Goal: Book appointment/travel/reservation

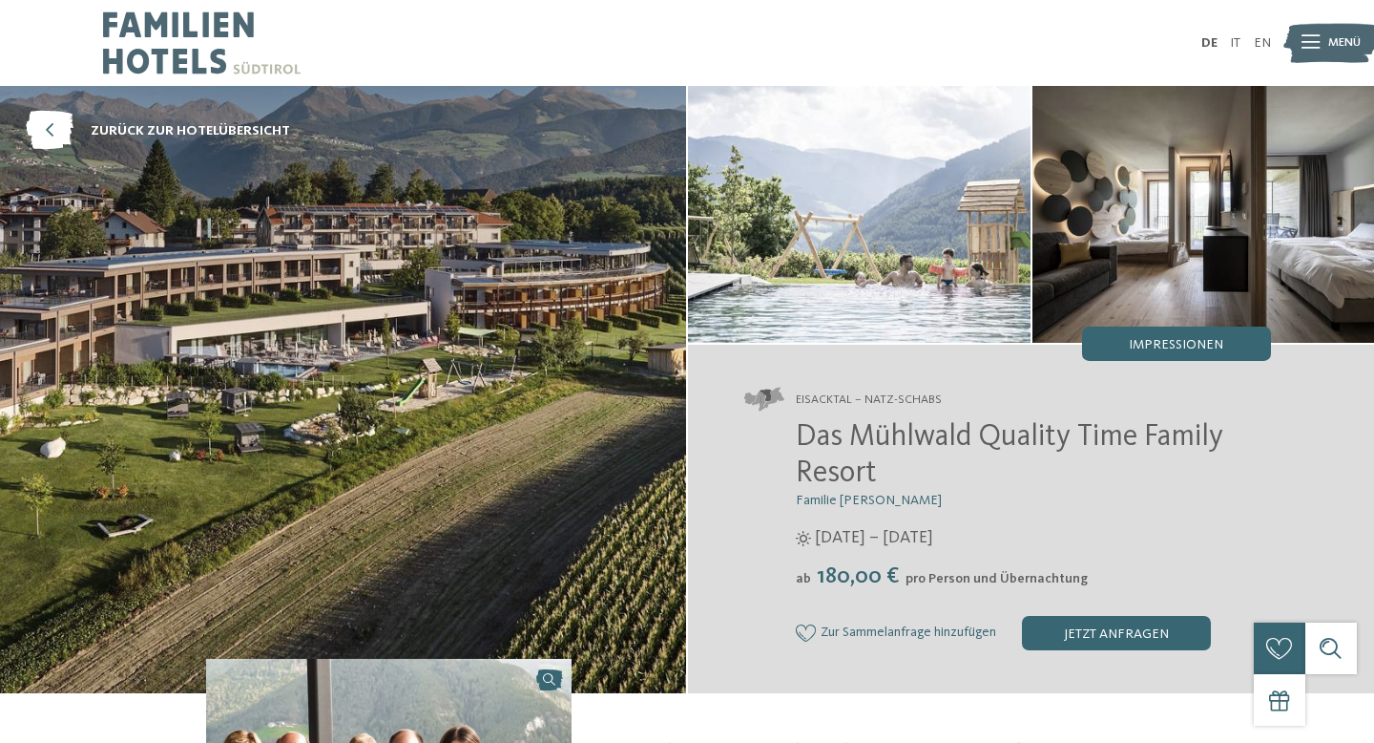
click at [199, 40] on img at bounding box center [202, 43] width 198 height 86
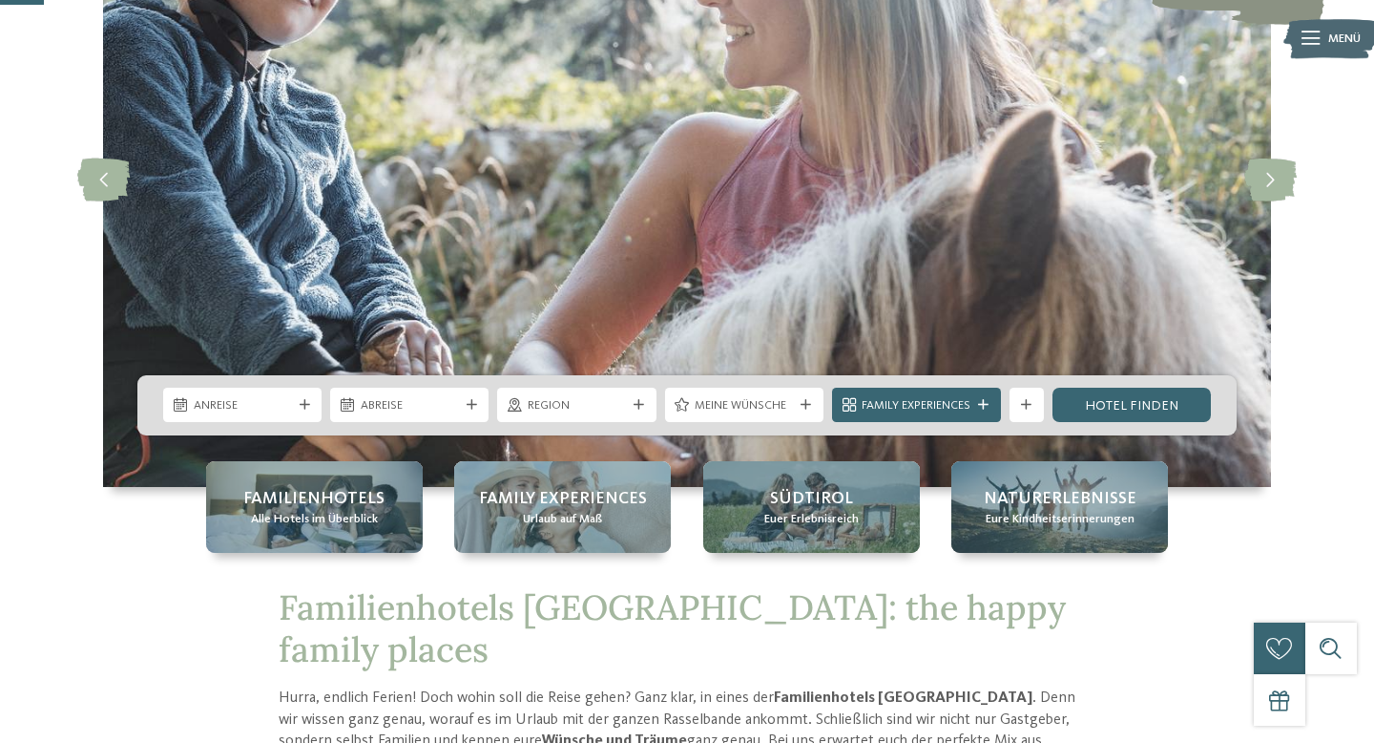
scroll to position [277, 0]
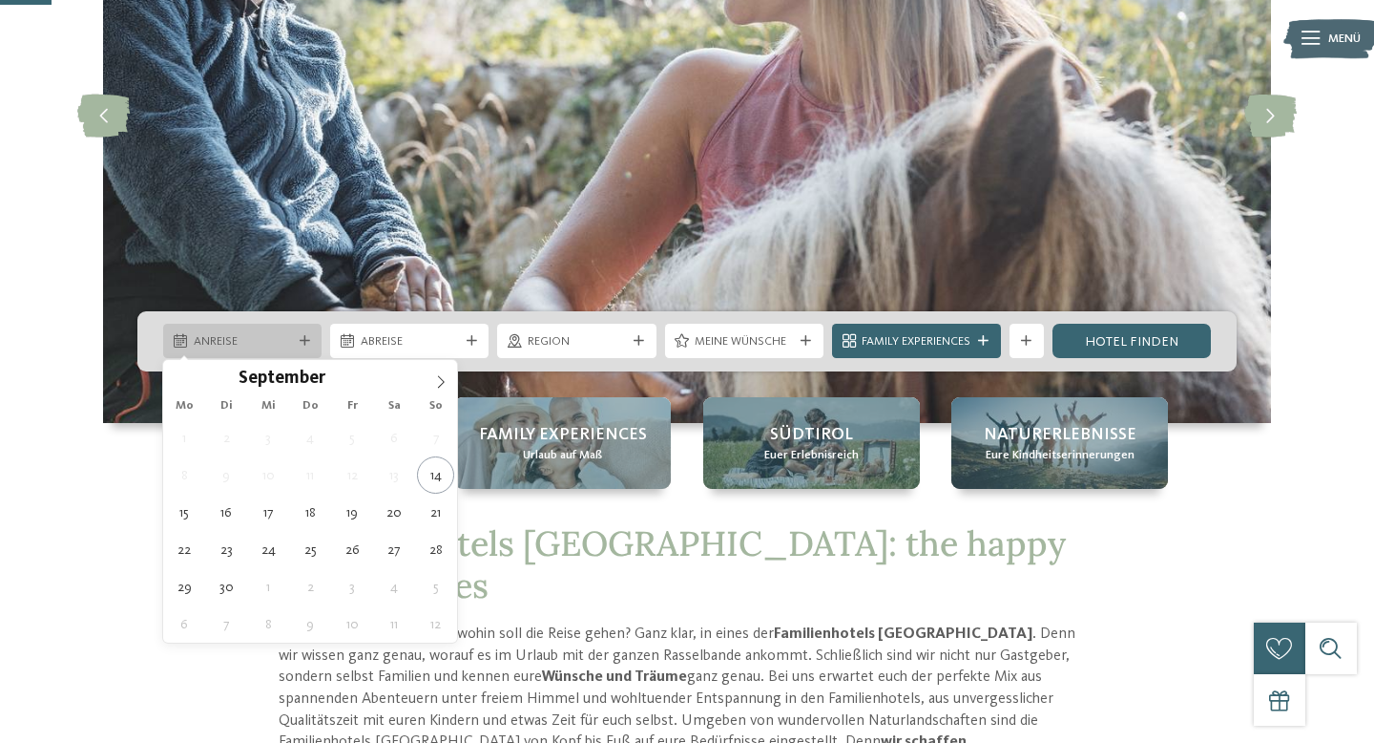
click at [288, 346] on span "Anreise" at bounding box center [243, 341] width 98 height 17
click at [434, 381] on icon at bounding box center [440, 381] width 13 height 13
type input "****"
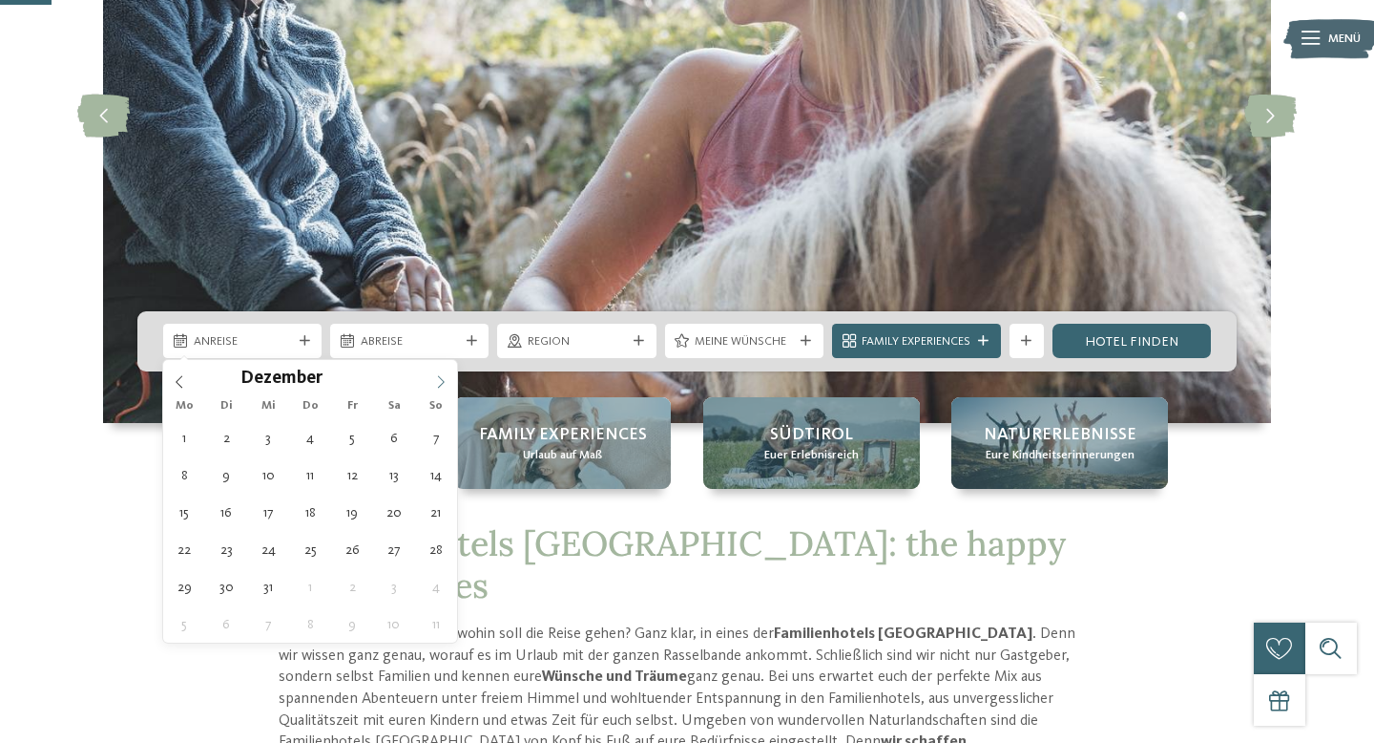
click at [434, 381] on icon at bounding box center [440, 381] width 13 height 13
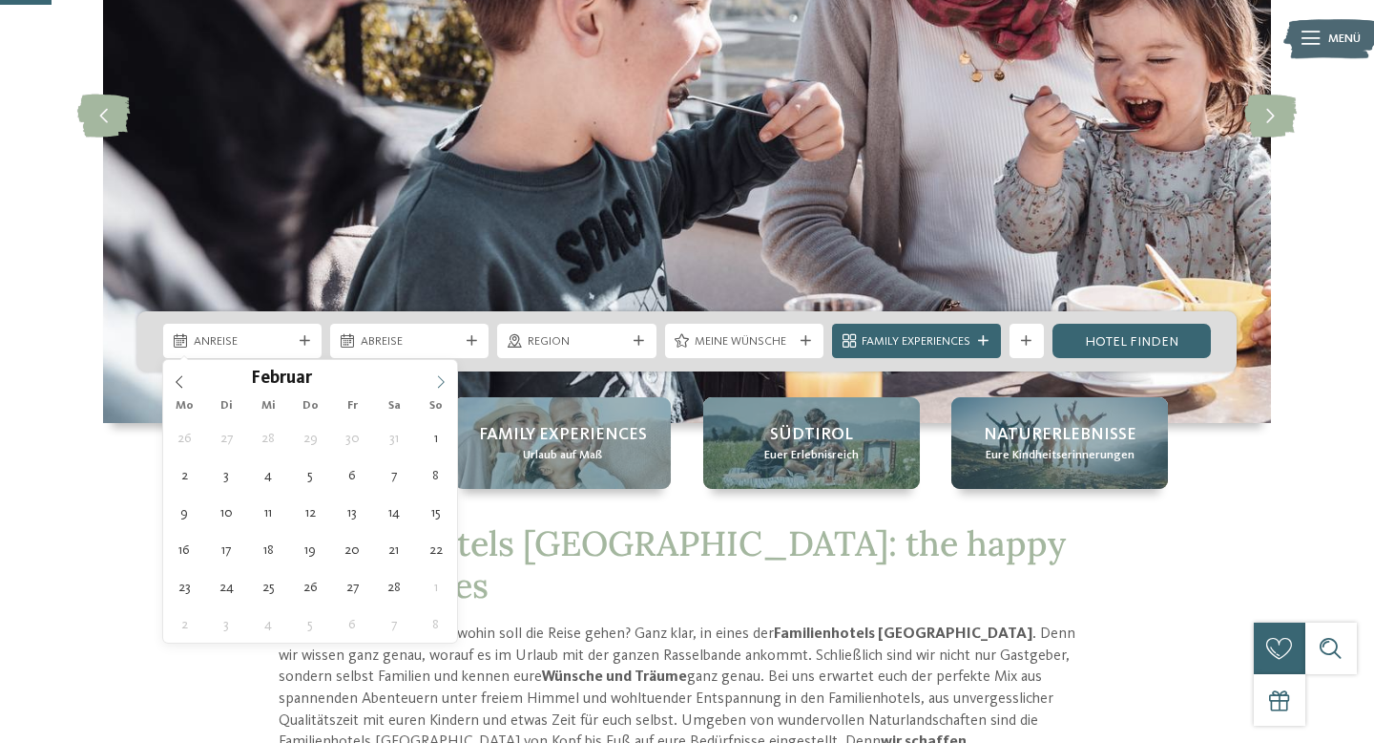
click at [434, 381] on icon at bounding box center [440, 381] width 13 height 13
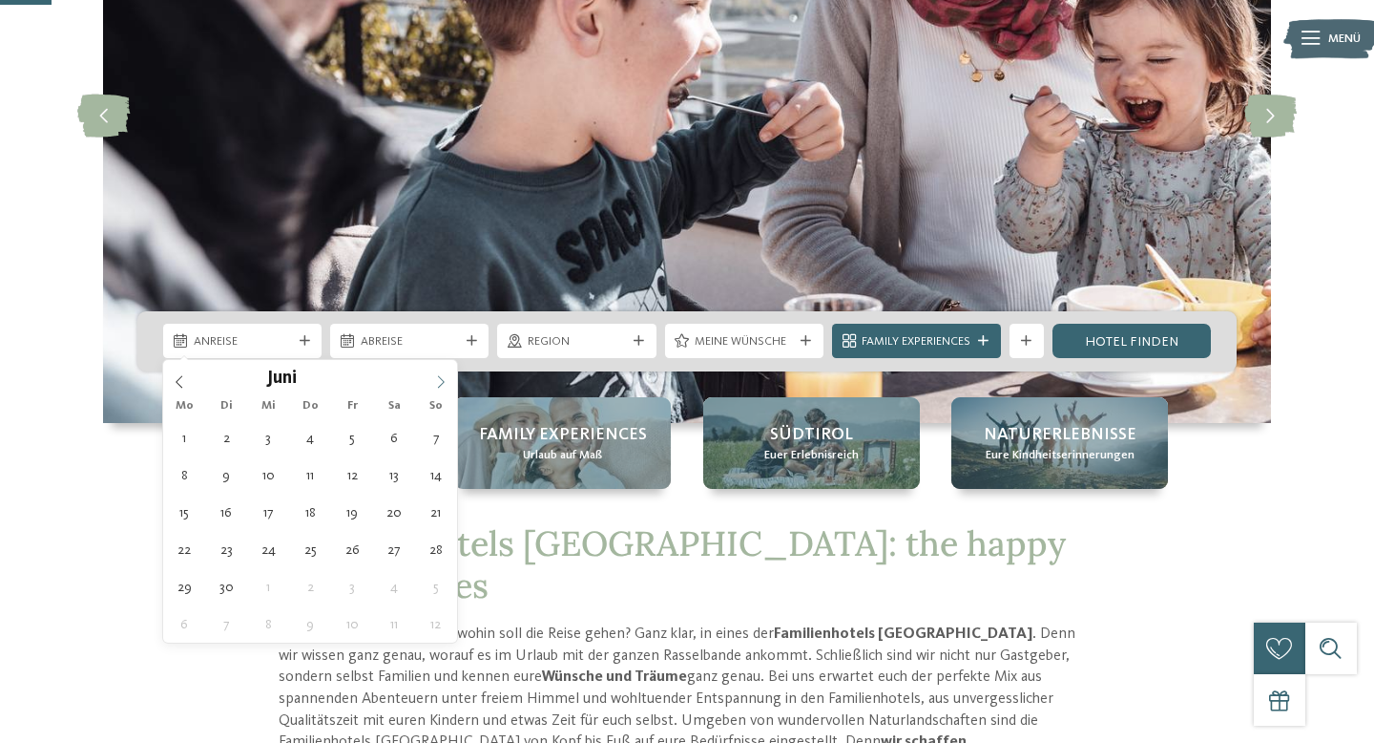
click at [434, 381] on icon at bounding box center [440, 381] width 13 height 13
type div "[DATE]"
type input "****"
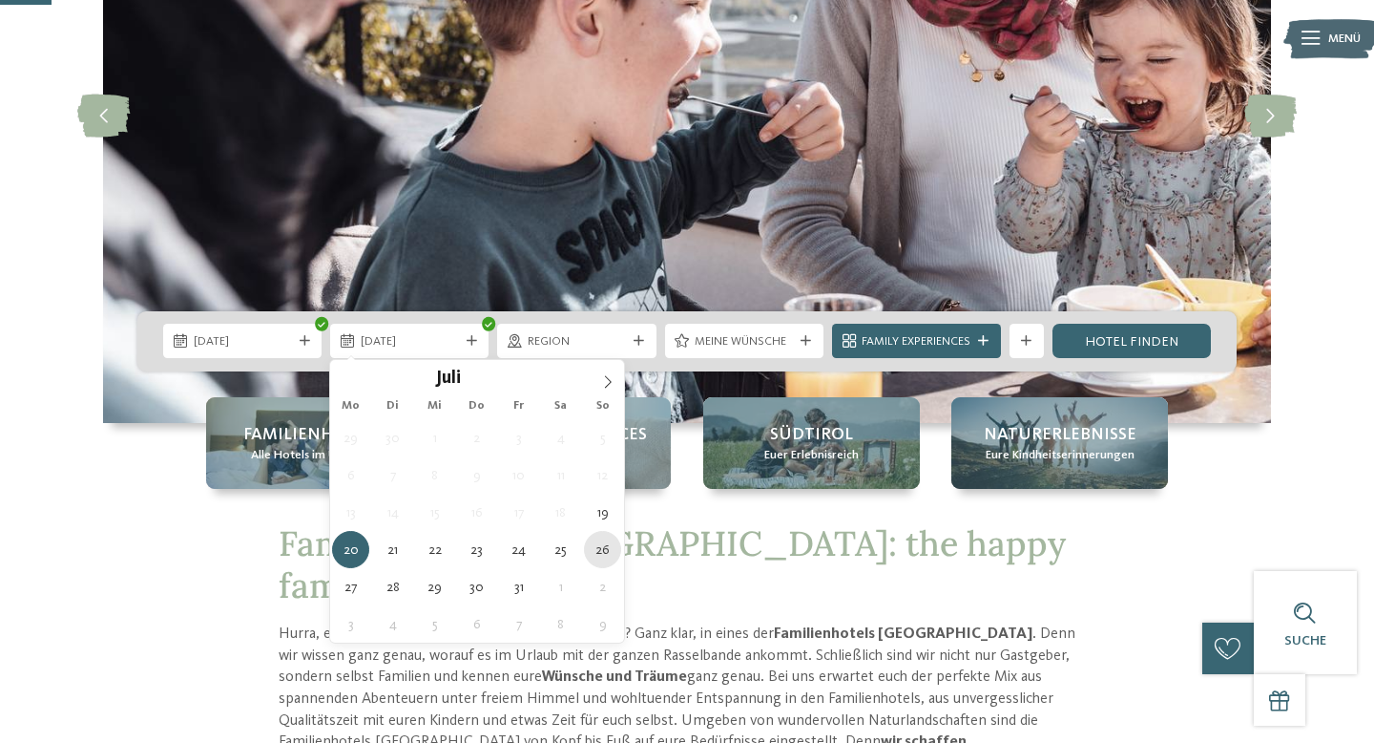
type div "[DATE]"
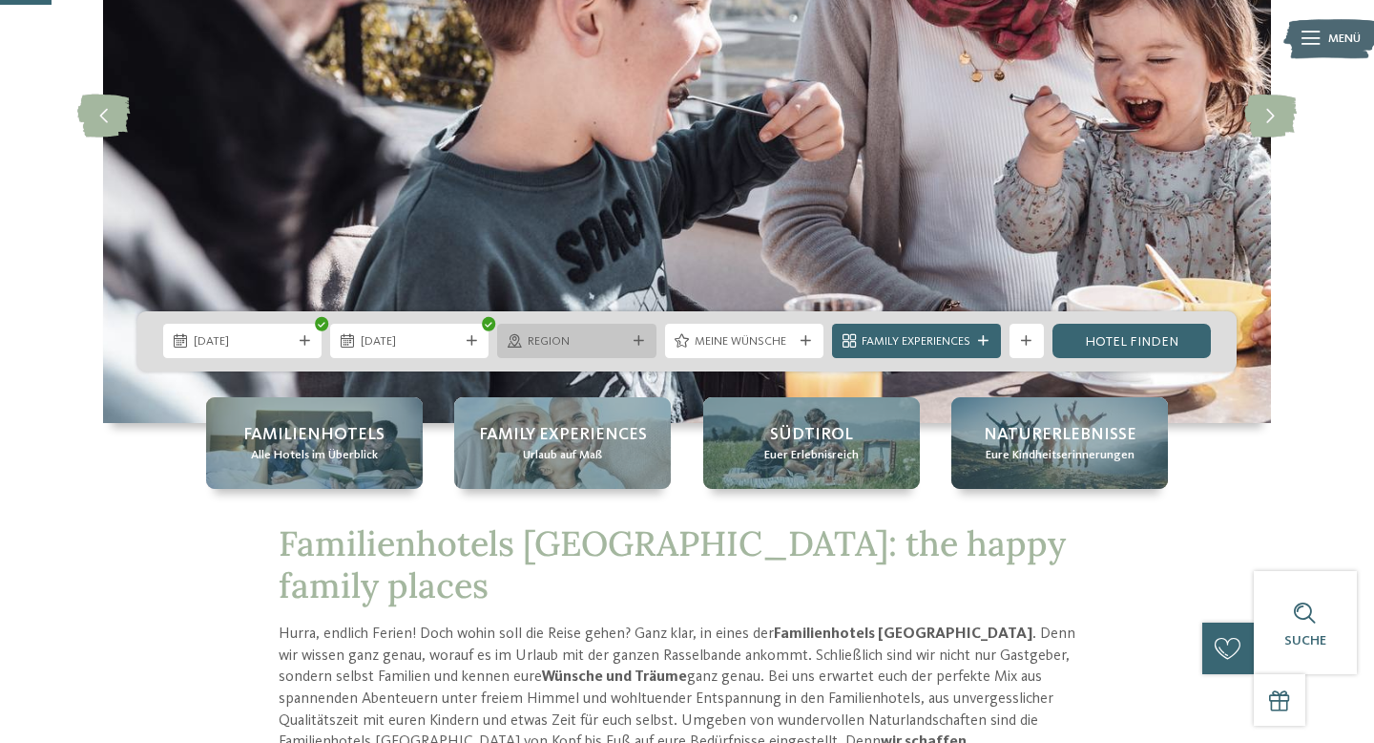
click at [609, 337] on span "Region" at bounding box center [577, 341] width 98 height 17
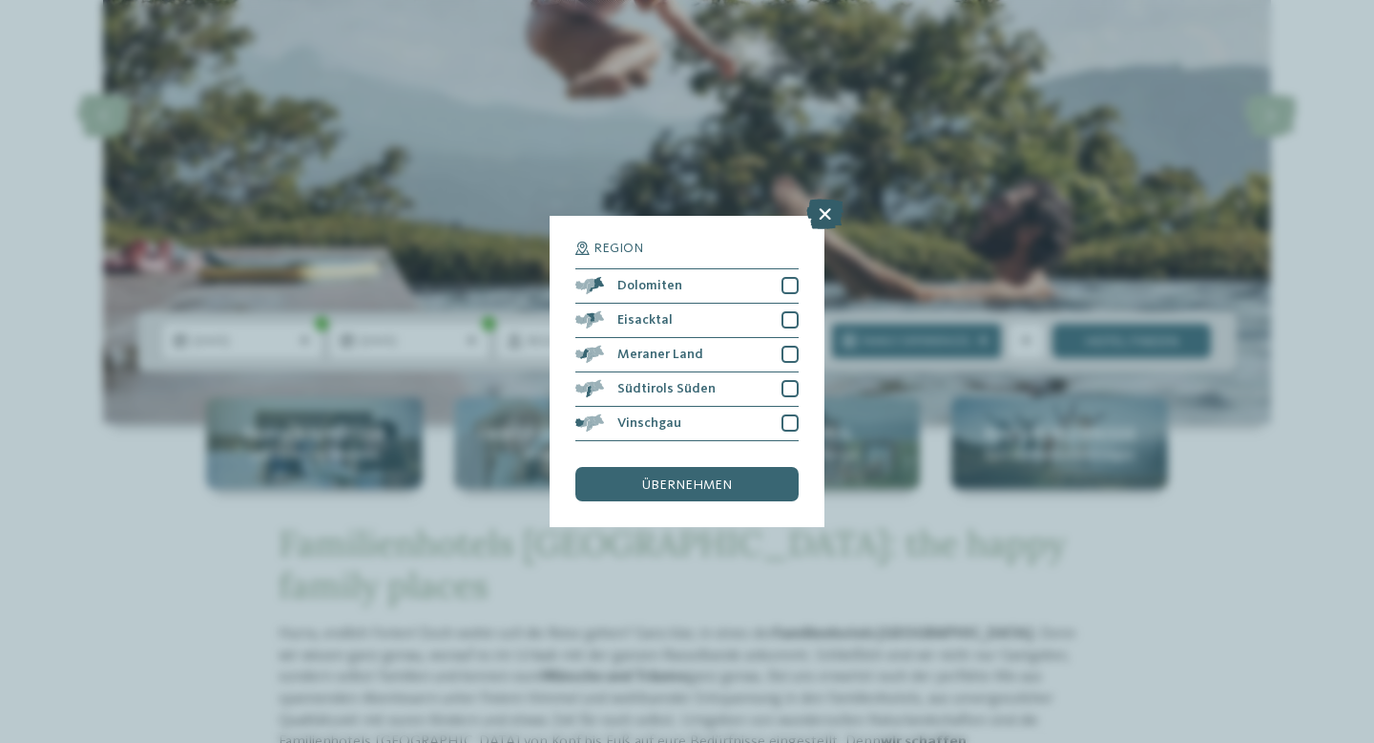
click at [814, 223] on icon at bounding box center [825, 214] width 37 height 31
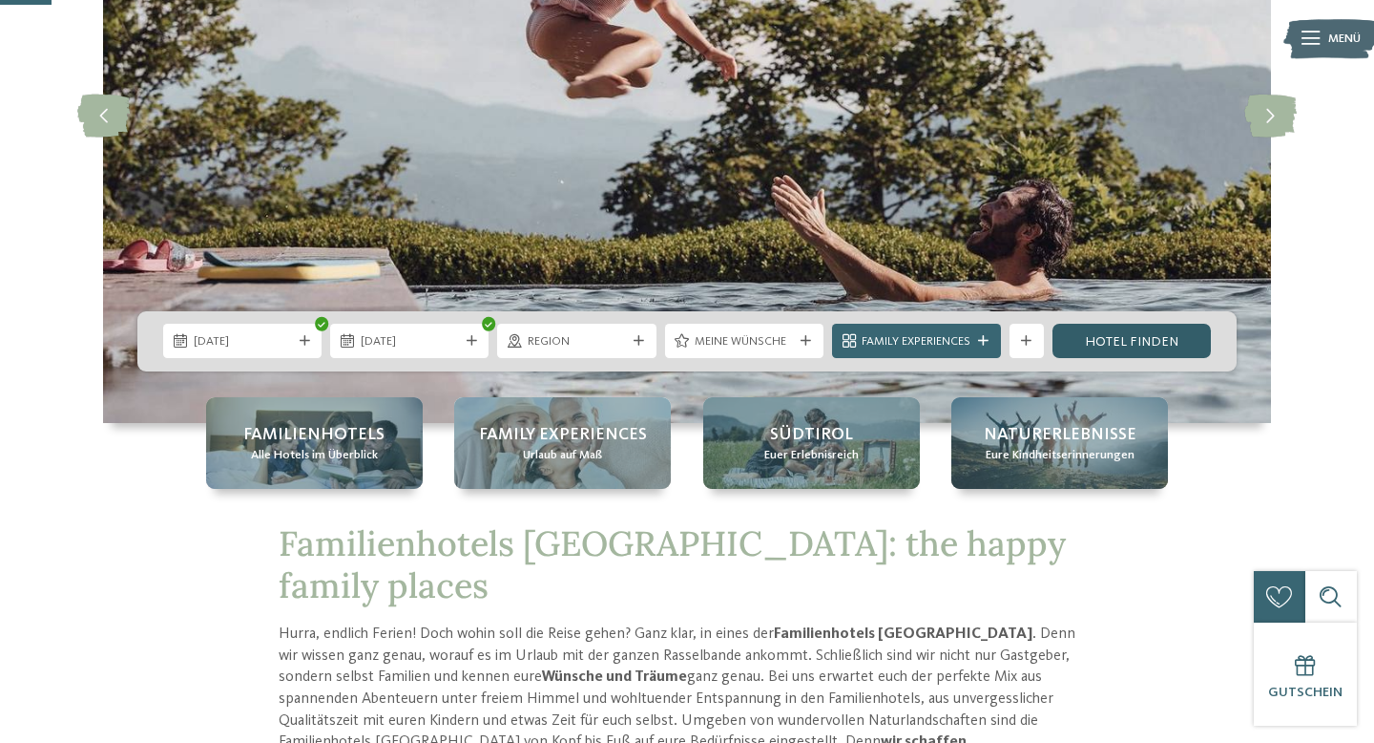
click at [1111, 343] on link "Hotel finden" at bounding box center [1132, 341] width 158 height 34
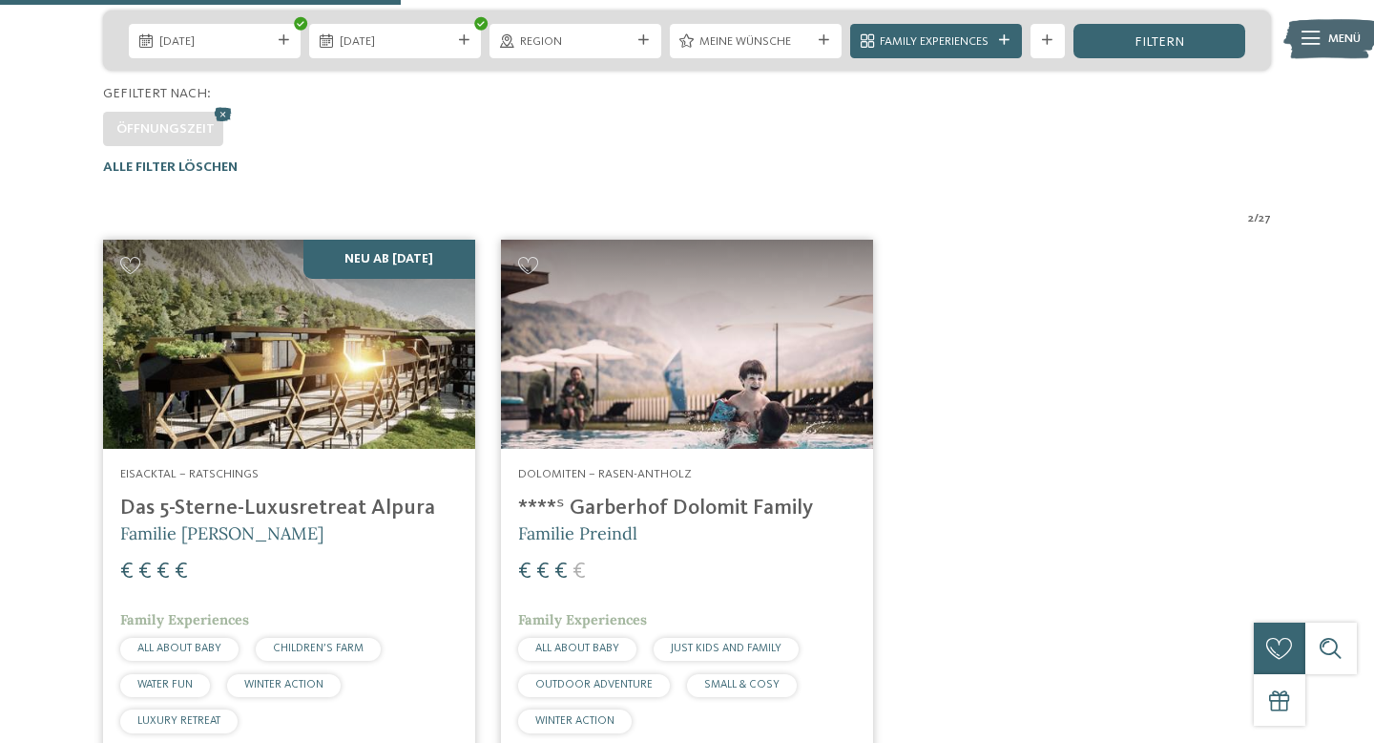
scroll to position [433, 0]
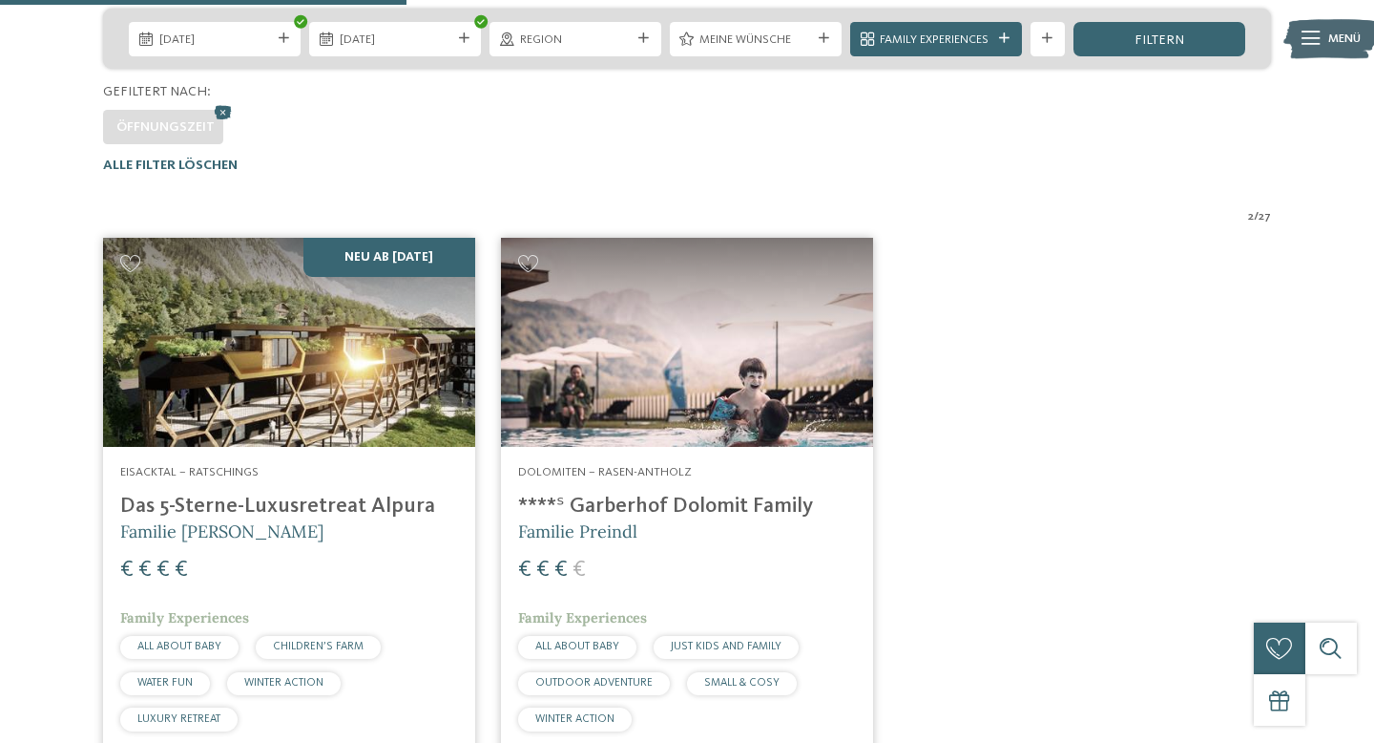
click at [653, 421] on img at bounding box center [687, 342] width 372 height 209
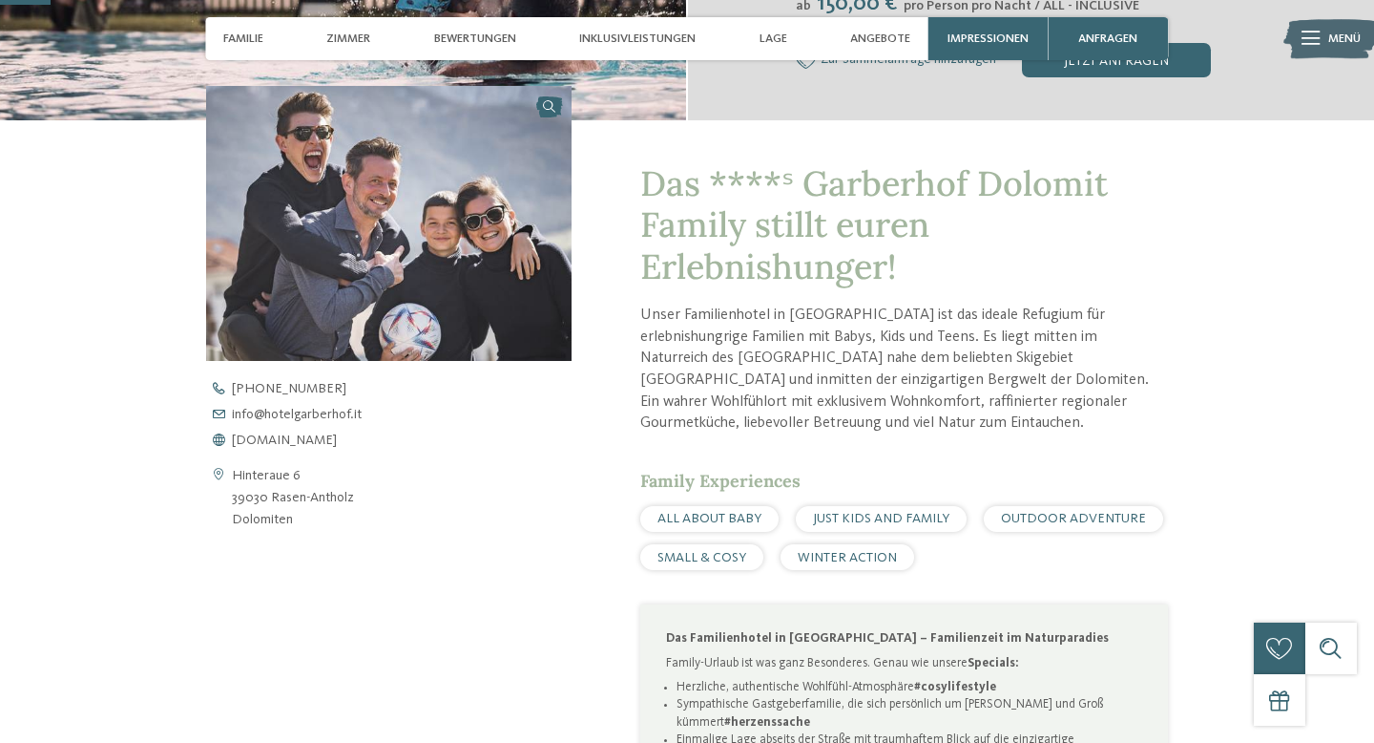
scroll to position [52, 0]
